Goal: Find specific page/section: Find specific page/section

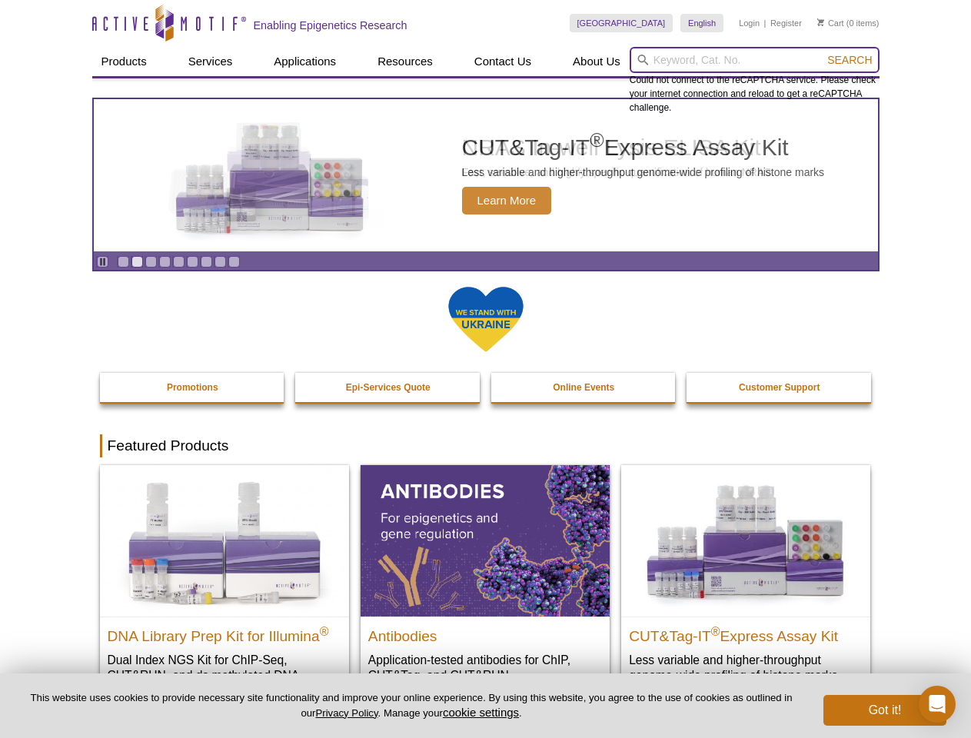
click at [754, 60] on input "search" at bounding box center [755, 60] width 250 height 26
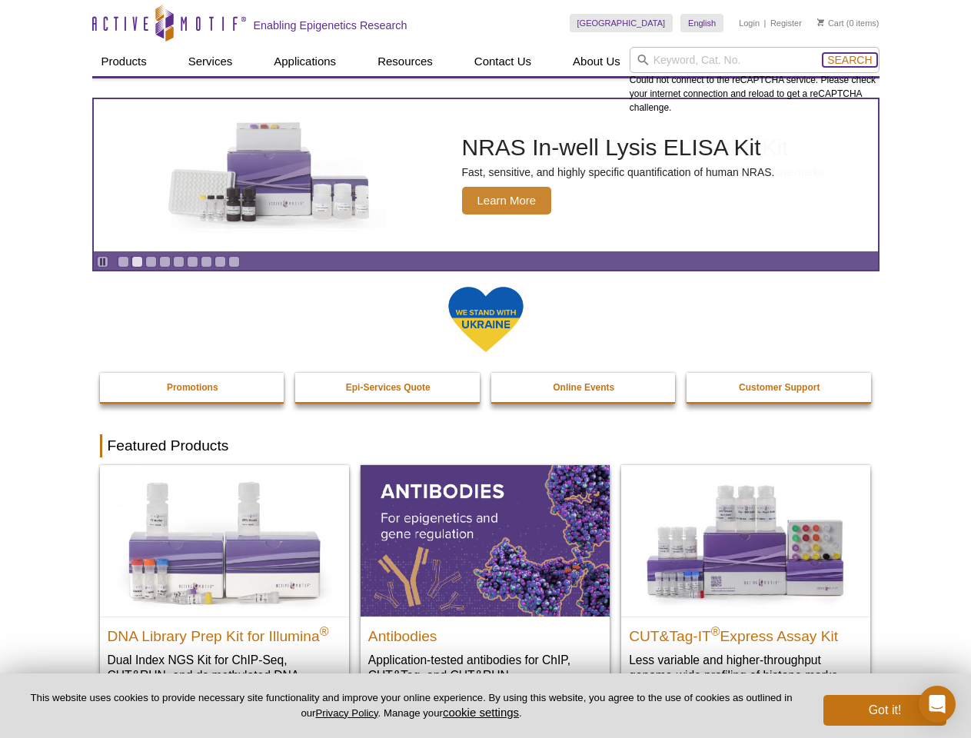
click at [849, 60] on span "Search" at bounding box center [849, 60] width 45 height 12
click at [102, 261] on icon "Pause" at bounding box center [103, 262] width 10 height 10
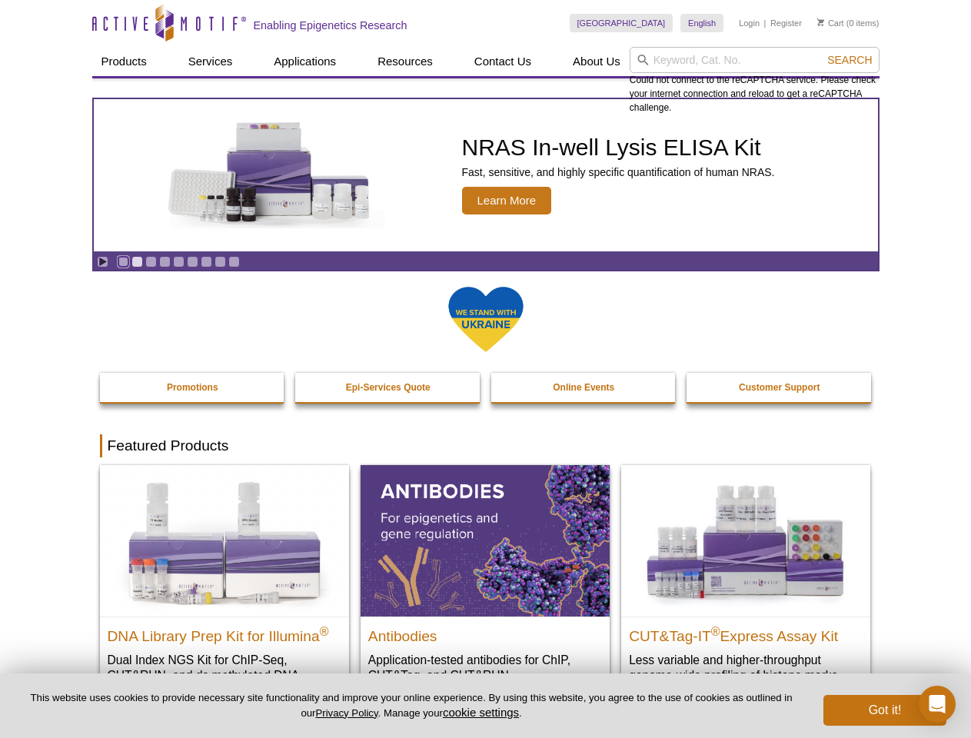
click at [123, 261] on link "Go to slide 1" at bounding box center [124, 262] width 12 height 12
click at [137, 261] on link "Go to slide 2" at bounding box center [137, 262] width 12 height 12
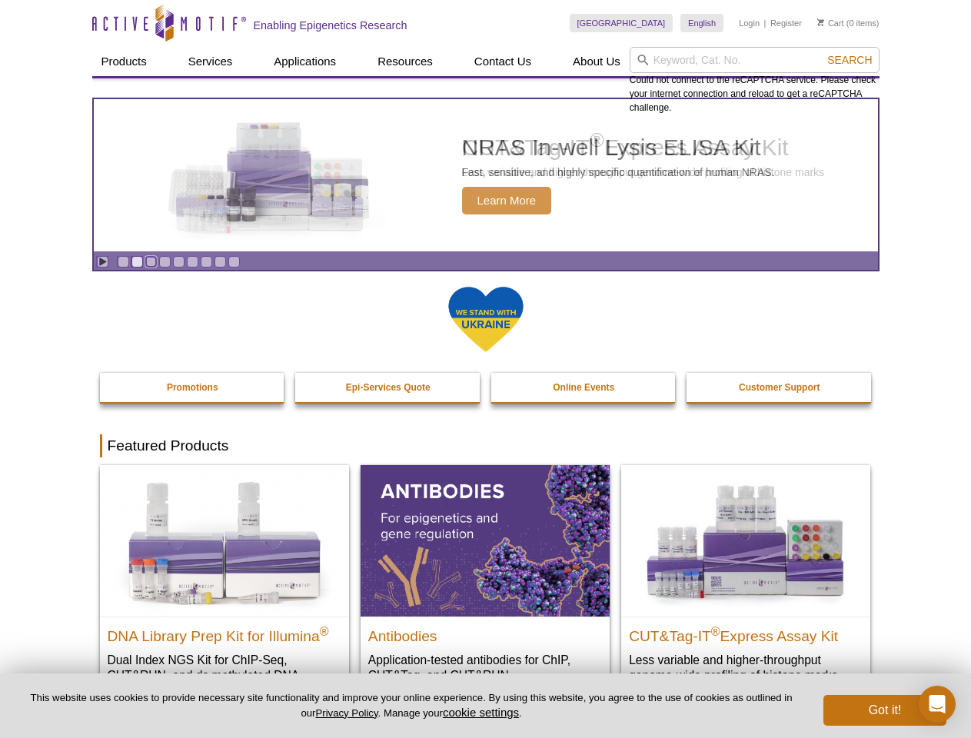
click at [151, 261] on link "Go to slide 3" at bounding box center [151, 262] width 12 height 12
click at [165, 261] on link "Go to slide 4" at bounding box center [165, 262] width 12 height 12
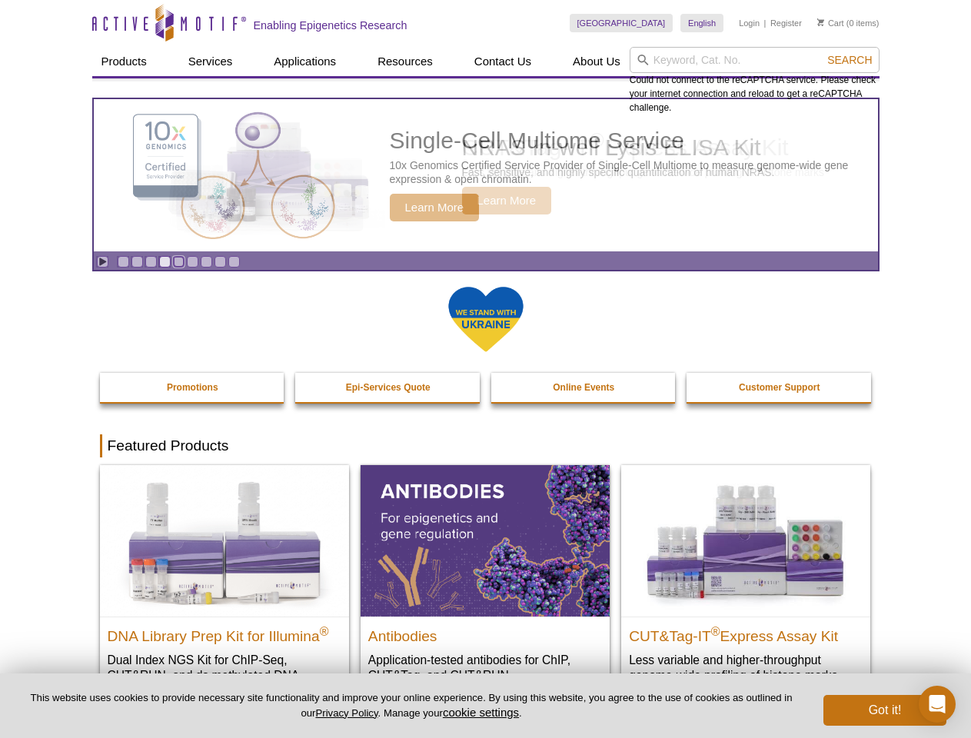
click at [178, 261] on link "Go to slide 5" at bounding box center [179, 262] width 12 height 12
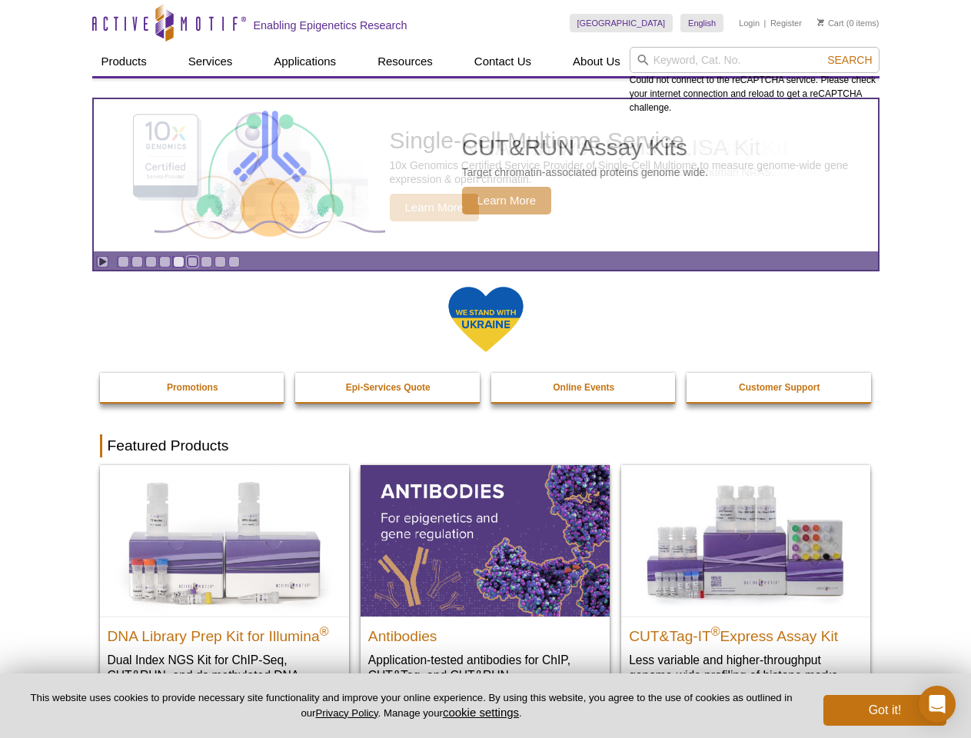
click at [192, 261] on link "Go to slide 6" at bounding box center [193, 262] width 12 height 12
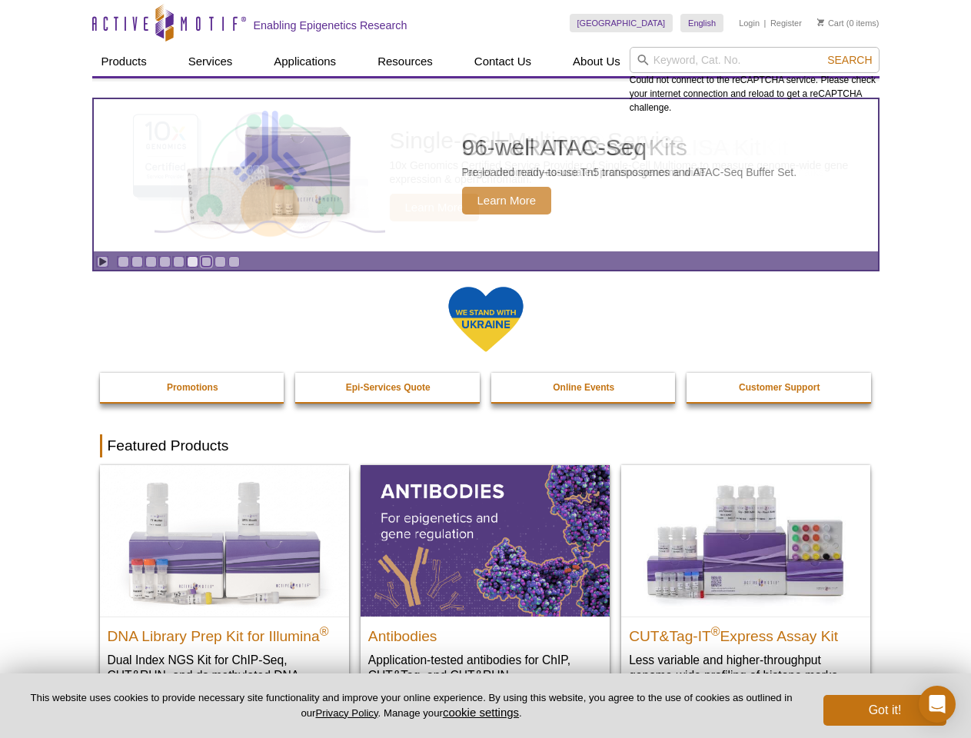
click at [206, 261] on link "Go to slide 7" at bounding box center [207, 262] width 12 height 12
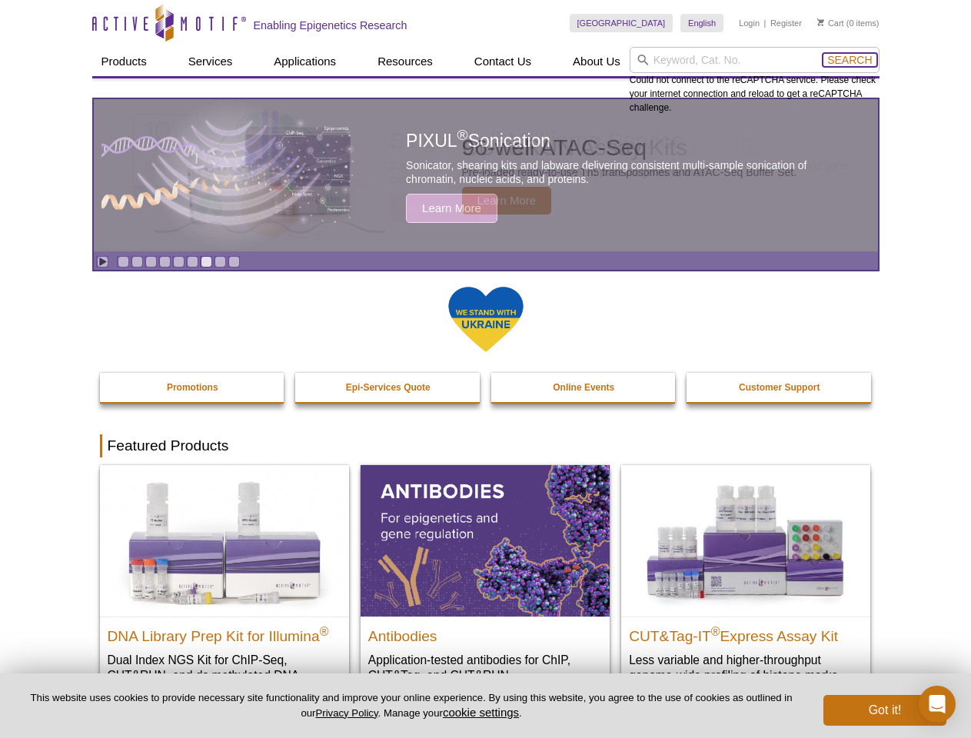
click at [849, 60] on span "Search" at bounding box center [849, 60] width 45 height 12
